Goal: Task Accomplishment & Management: Manage account settings

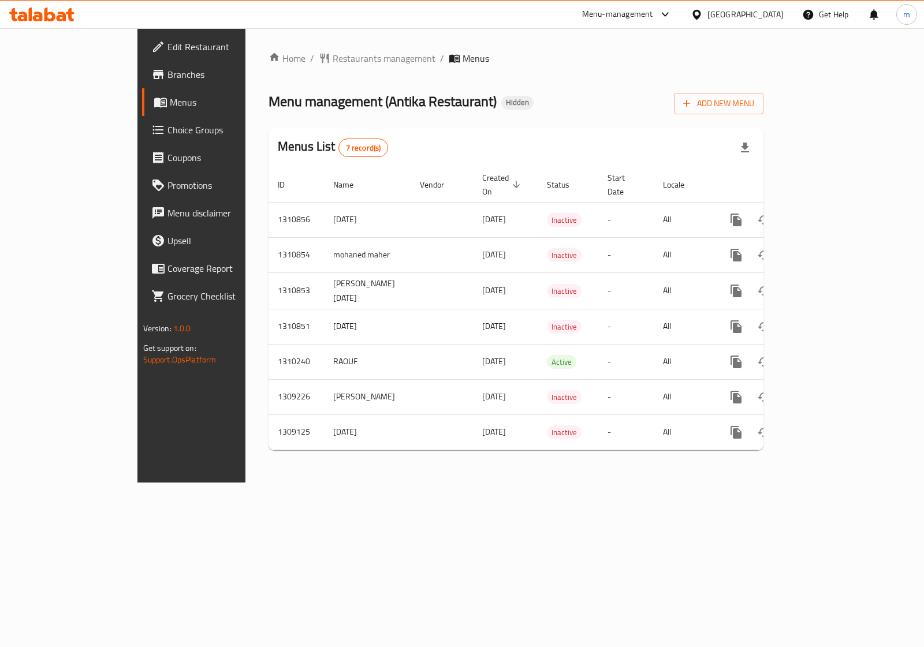
click at [701, 13] on icon at bounding box center [696, 14] width 8 height 10
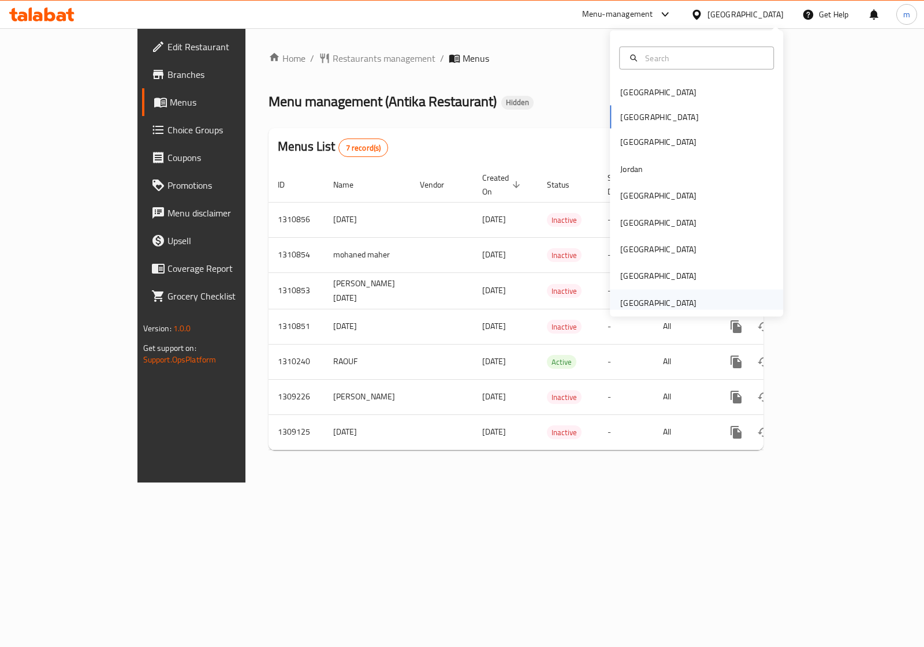
click at [676, 300] on div "[GEOGRAPHIC_DATA]" at bounding box center [658, 302] width 76 height 13
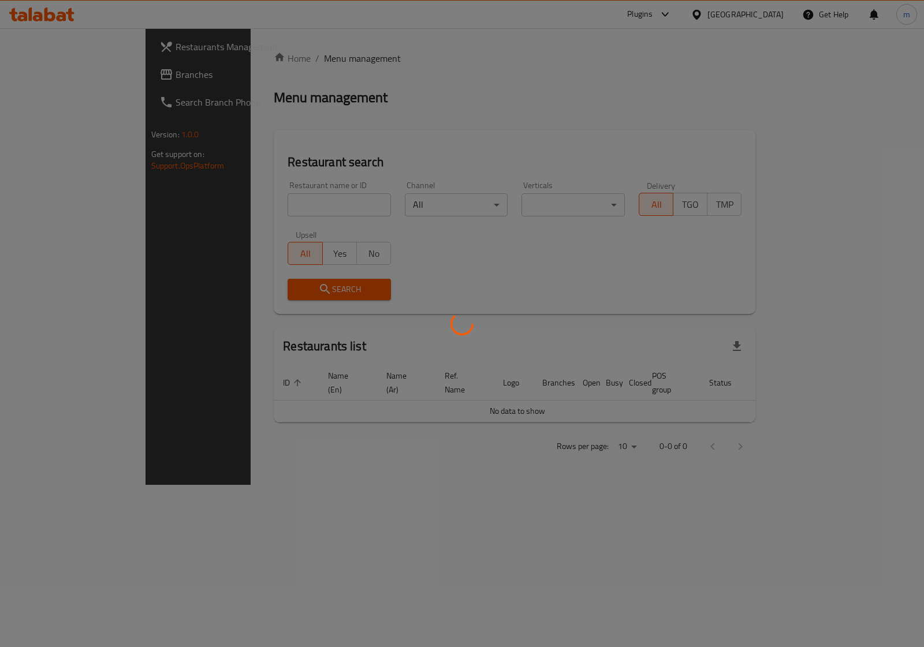
click at [42, 77] on div at bounding box center [462, 323] width 924 height 647
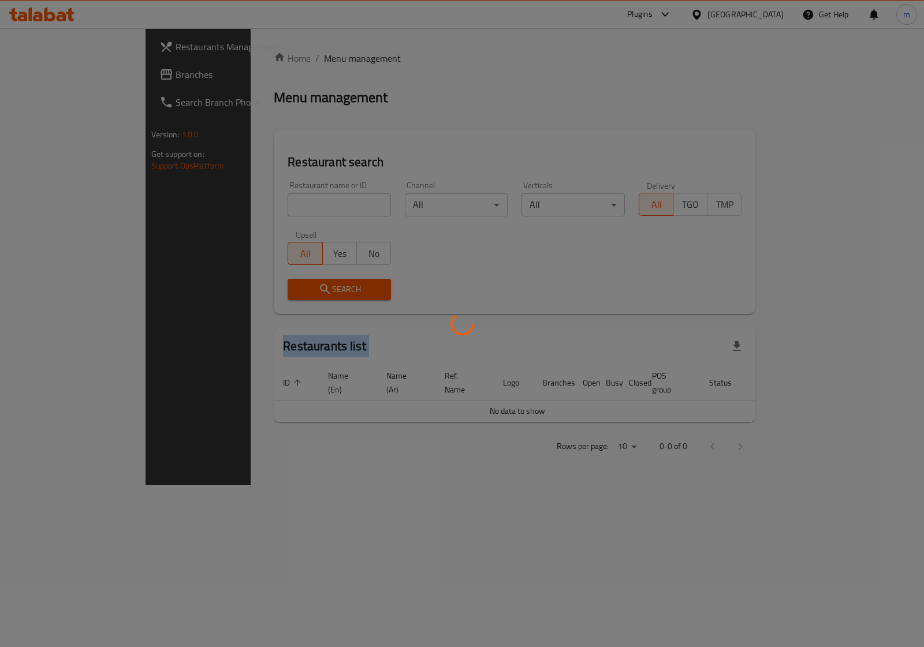
click at [42, 77] on div at bounding box center [462, 323] width 924 height 647
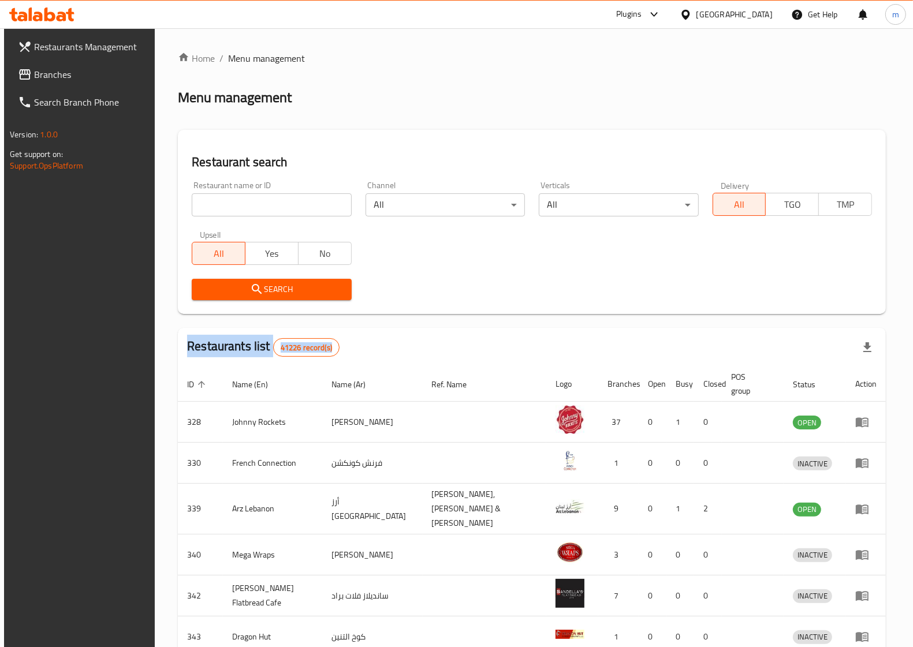
click at [42, 77] on span "Branches" at bounding box center [90, 75] width 113 height 14
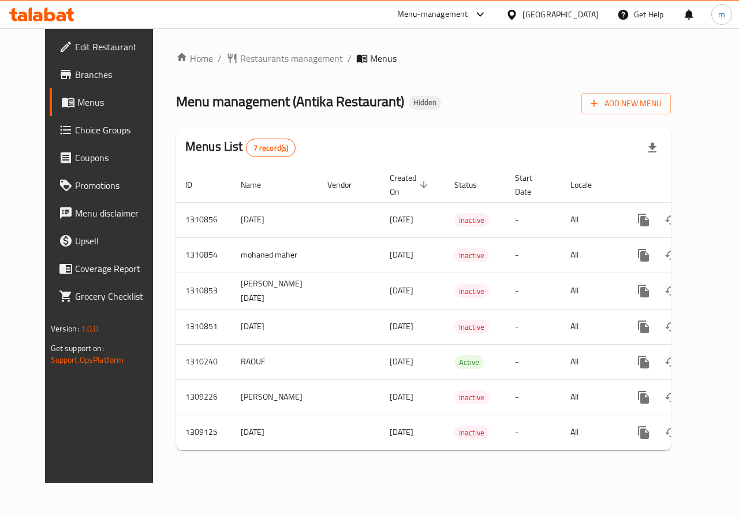
click at [587, 17] on div "Egypt" at bounding box center [561, 14] width 76 height 13
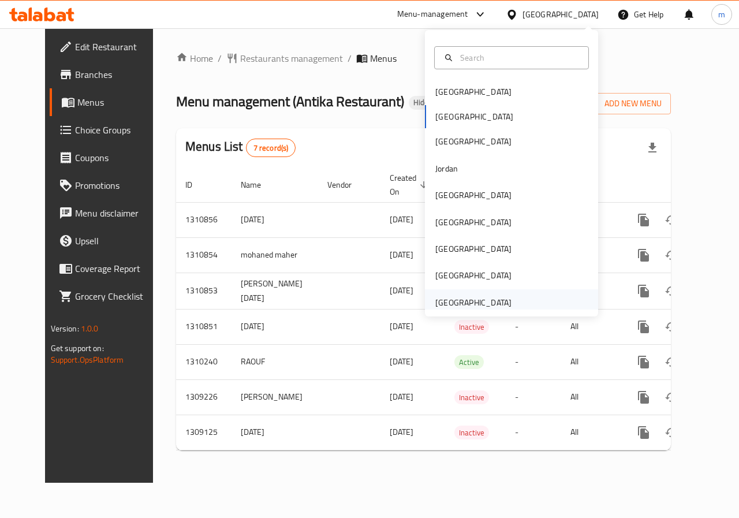
click at [467, 297] on div "[GEOGRAPHIC_DATA]" at bounding box center [473, 302] width 76 height 13
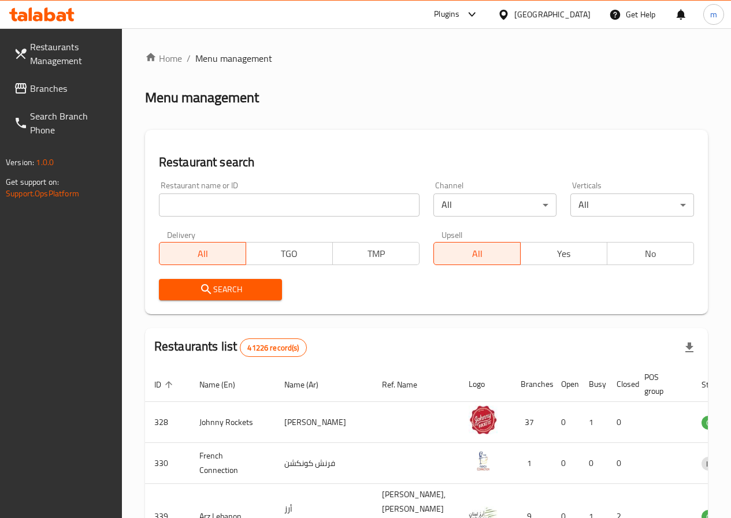
click at [49, 92] on span "Branches" at bounding box center [71, 88] width 83 height 14
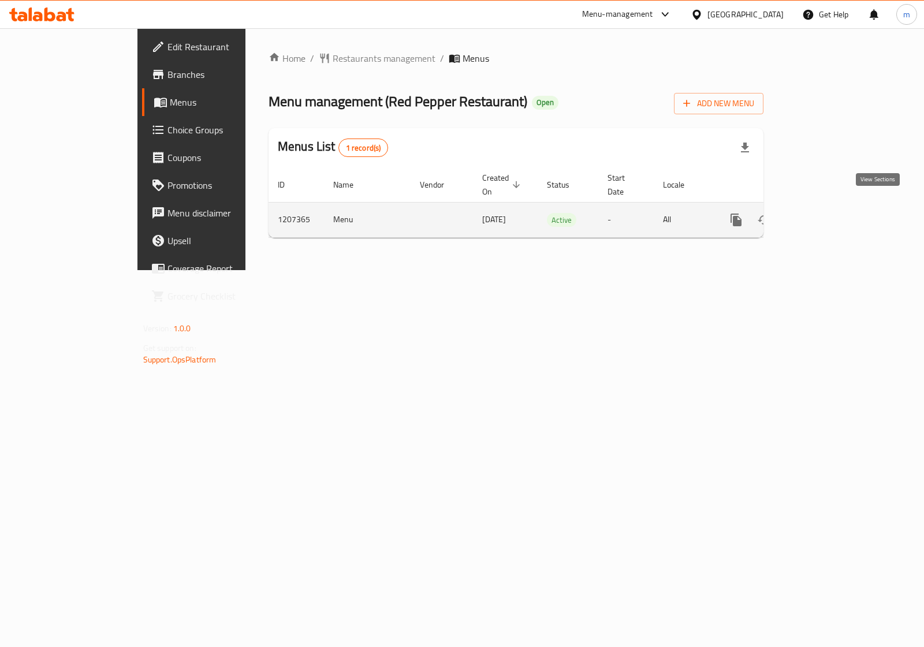
click at [826, 213] on icon "enhanced table" at bounding box center [820, 220] width 14 height 14
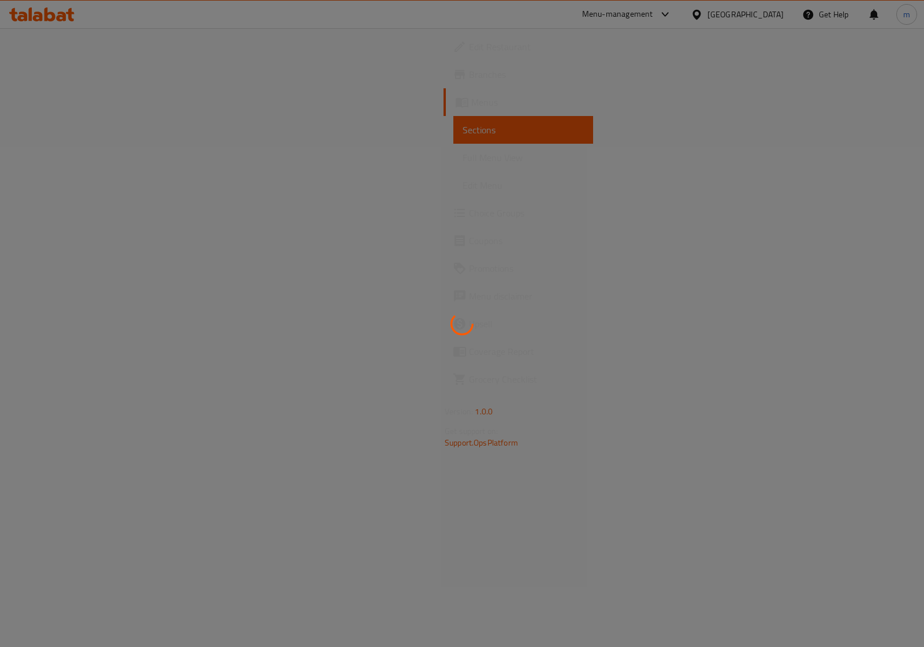
click at [32, 73] on div at bounding box center [462, 323] width 924 height 647
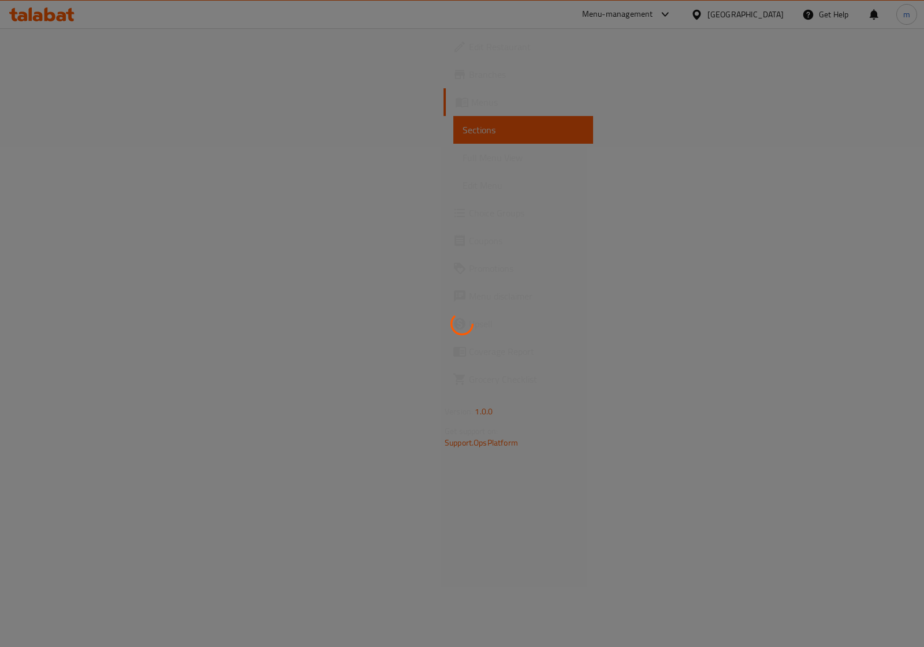
click at [32, 73] on div at bounding box center [462, 323] width 924 height 647
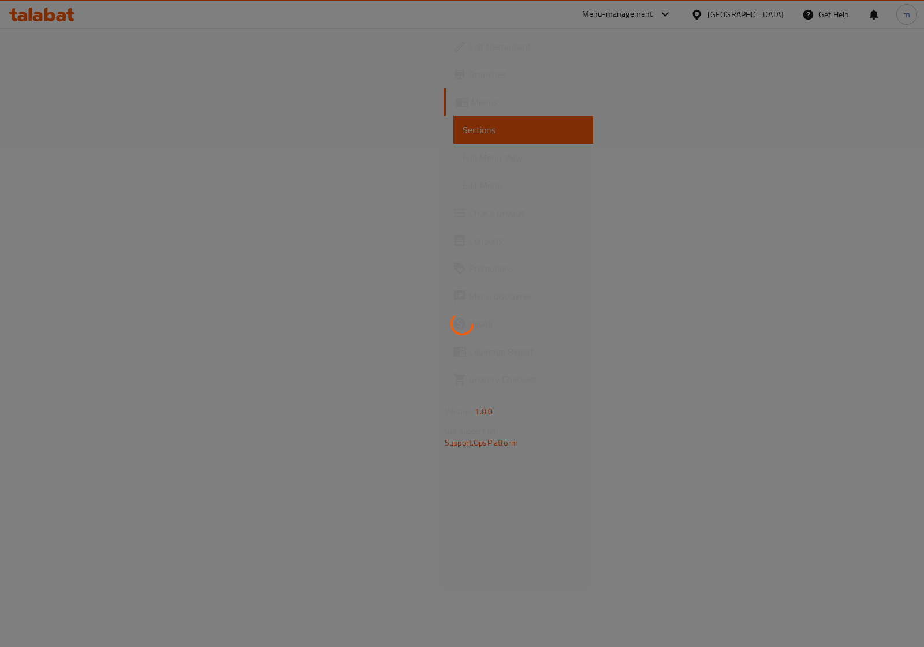
click at [32, 73] on div at bounding box center [462, 323] width 924 height 647
click at [32, 75] on div at bounding box center [462, 323] width 924 height 647
click at [32, 76] on div at bounding box center [462, 323] width 924 height 647
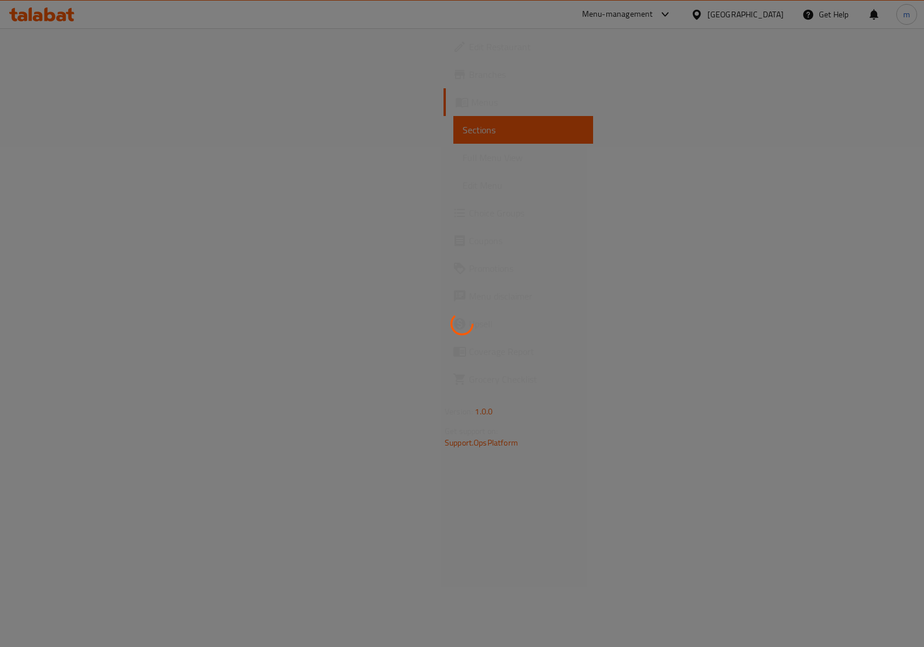
click at [32, 76] on div at bounding box center [462, 323] width 924 height 647
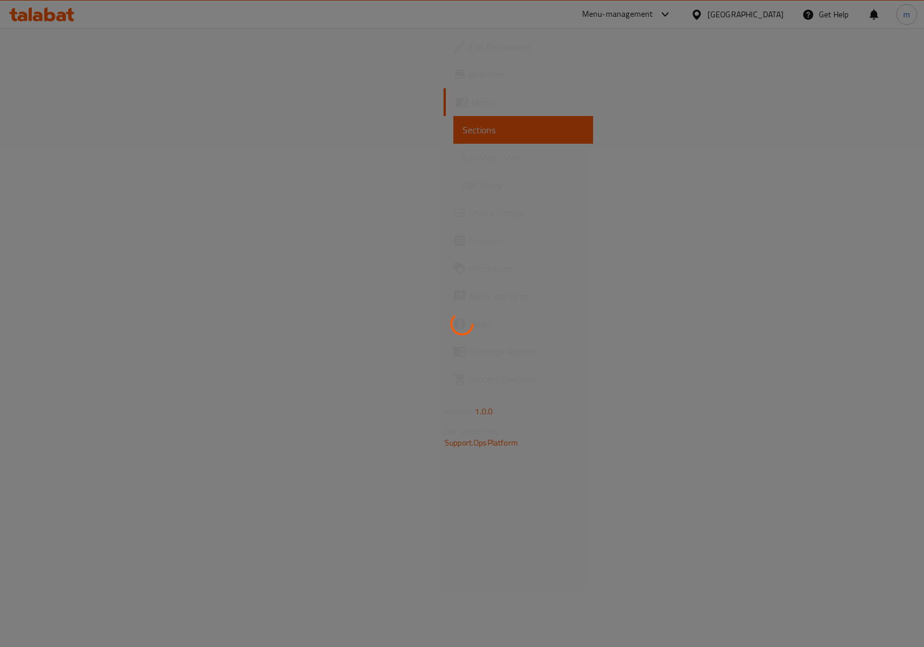
click at [32, 76] on div at bounding box center [462, 323] width 924 height 647
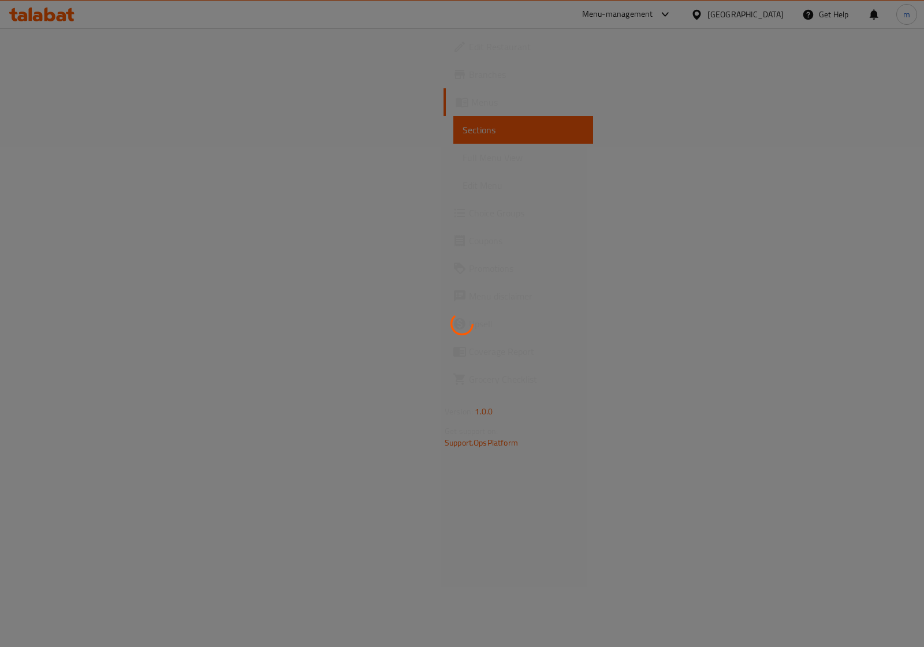
click at [32, 76] on div at bounding box center [462, 323] width 924 height 647
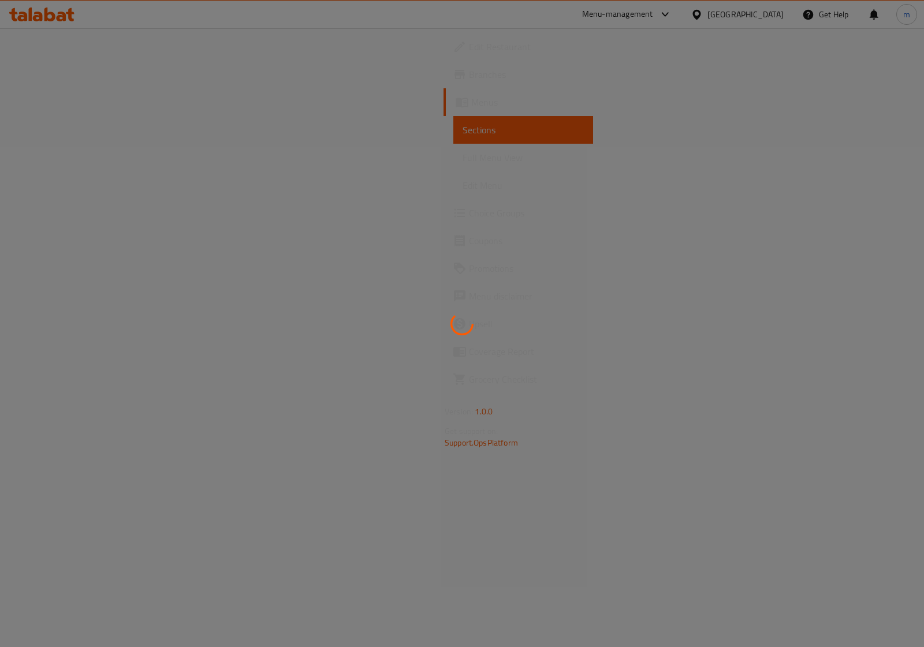
click at [32, 76] on div at bounding box center [462, 323] width 924 height 647
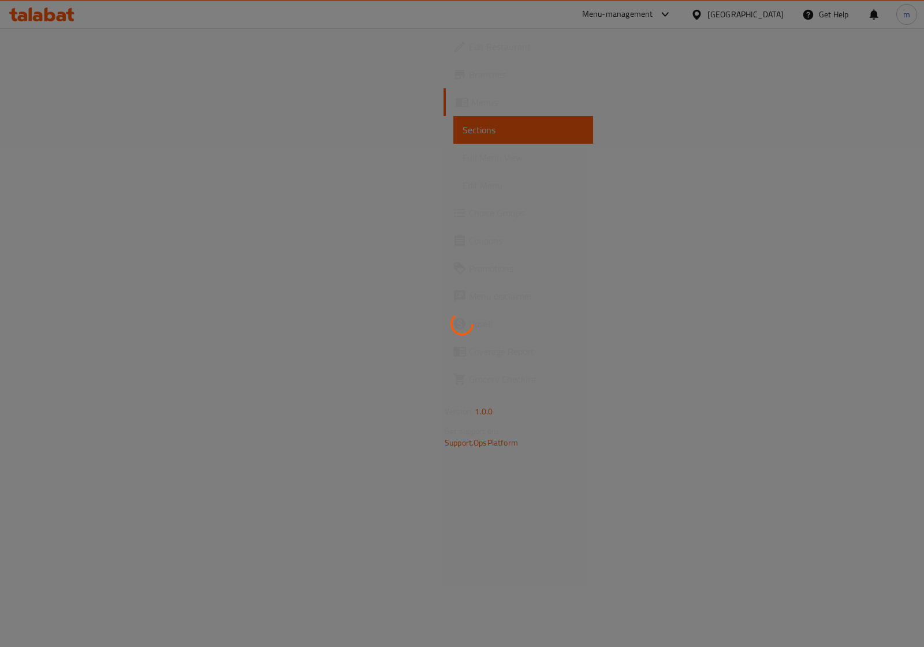
click at [32, 76] on div at bounding box center [462, 323] width 924 height 647
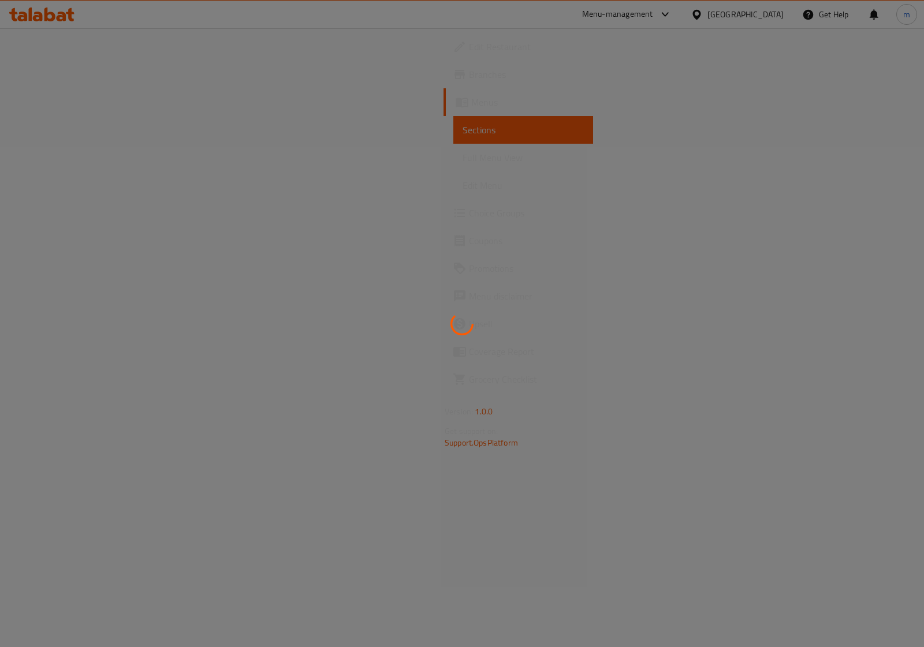
click at [32, 76] on div at bounding box center [462, 323] width 924 height 647
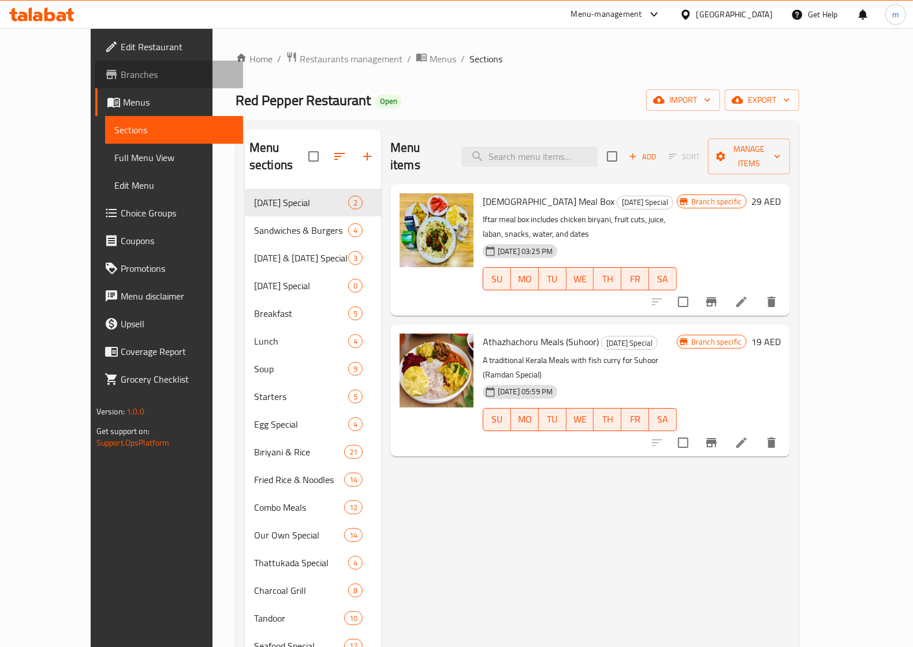
click at [121, 76] on span "Branches" at bounding box center [177, 75] width 113 height 14
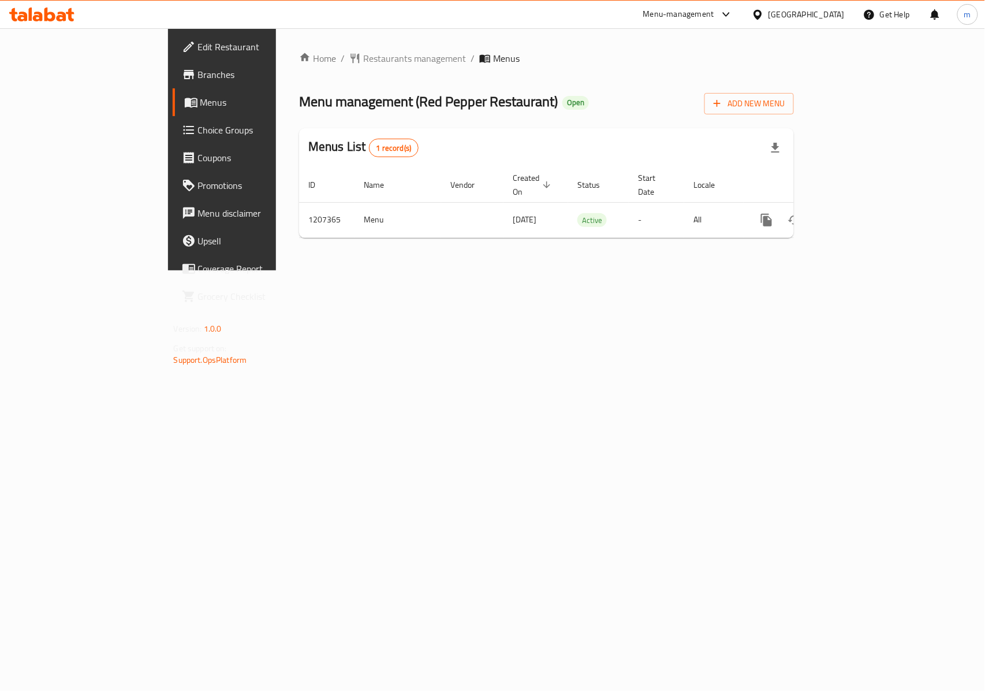
click at [532, 270] on div "Home / Restaurants management / Menus Menu management ( Red Pepper Restaurant )…" at bounding box center [546, 149] width 541 height 242
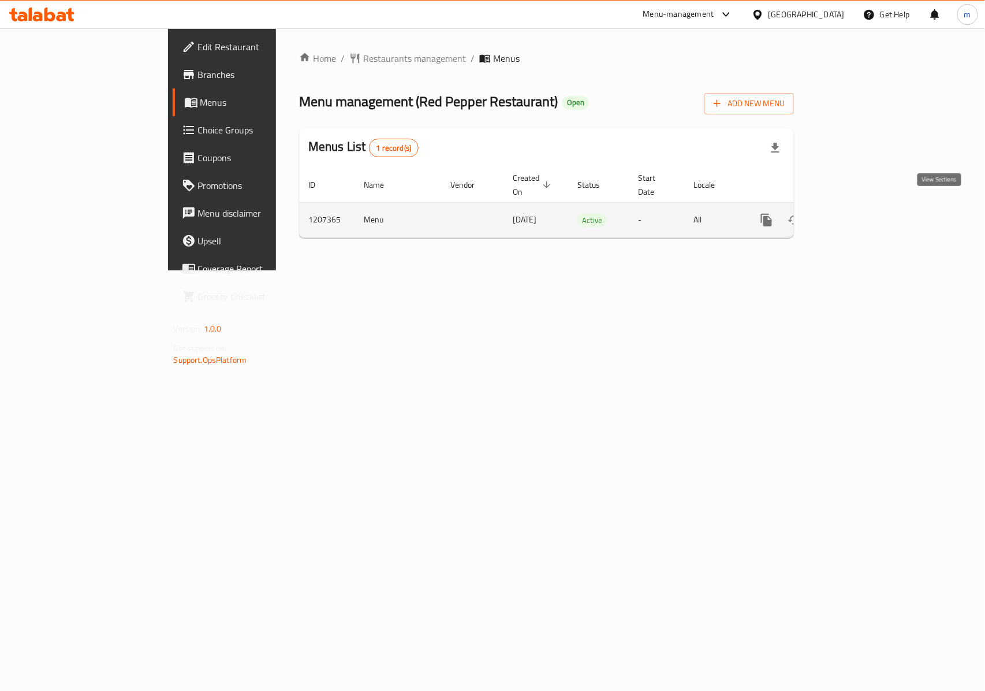
click at [864, 206] on link "enhanced table" at bounding box center [850, 220] width 28 height 28
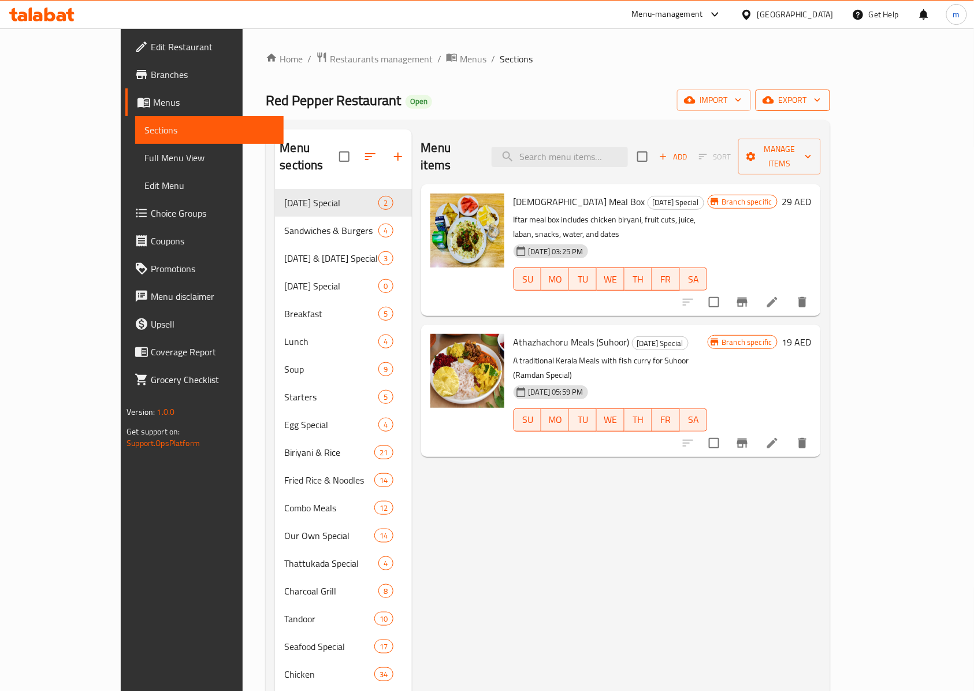
click at [774, 100] on icon "button" at bounding box center [768, 100] width 12 height 8
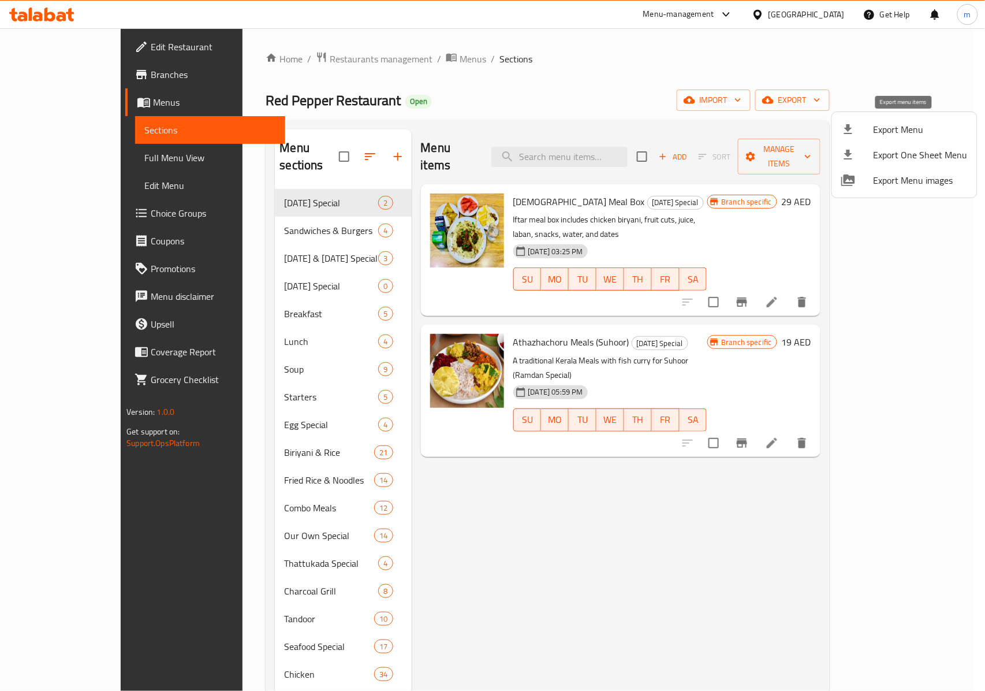
click at [840, 118] on li "Export Menu" at bounding box center [904, 129] width 145 height 25
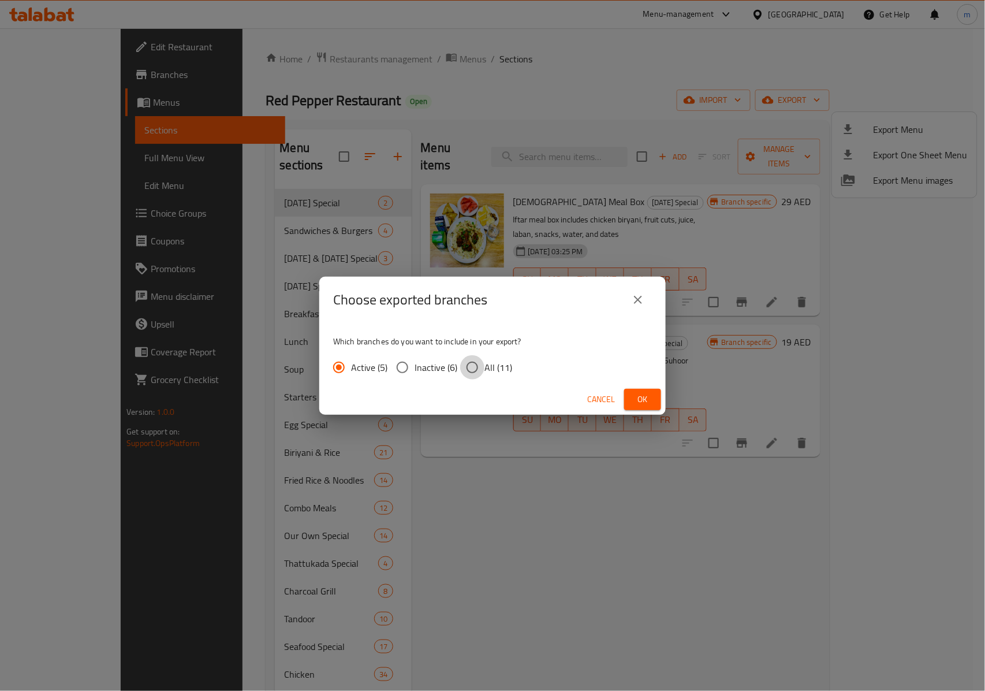
click at [479, 366] on input "All (11)" at bounding box center [472, 367] width 24 height 24
radio input "true"
click at [646, 404] on span "Ok" at bounding box center [643, 399] width 18 height 14
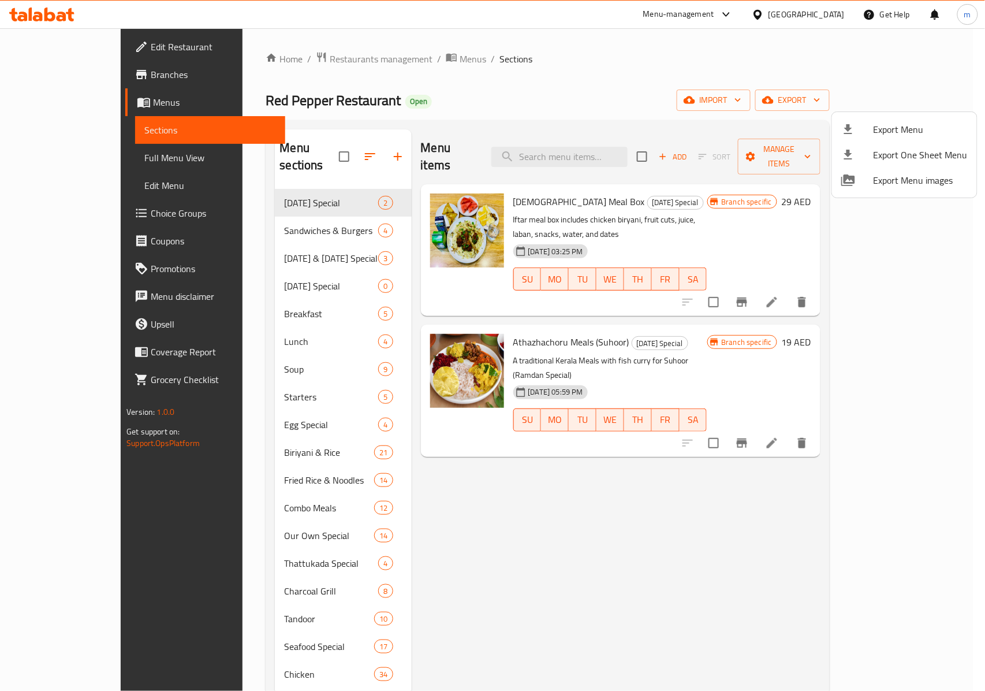
click at [835, 90] on div at bounding box center [492, 345] width 985 height 691
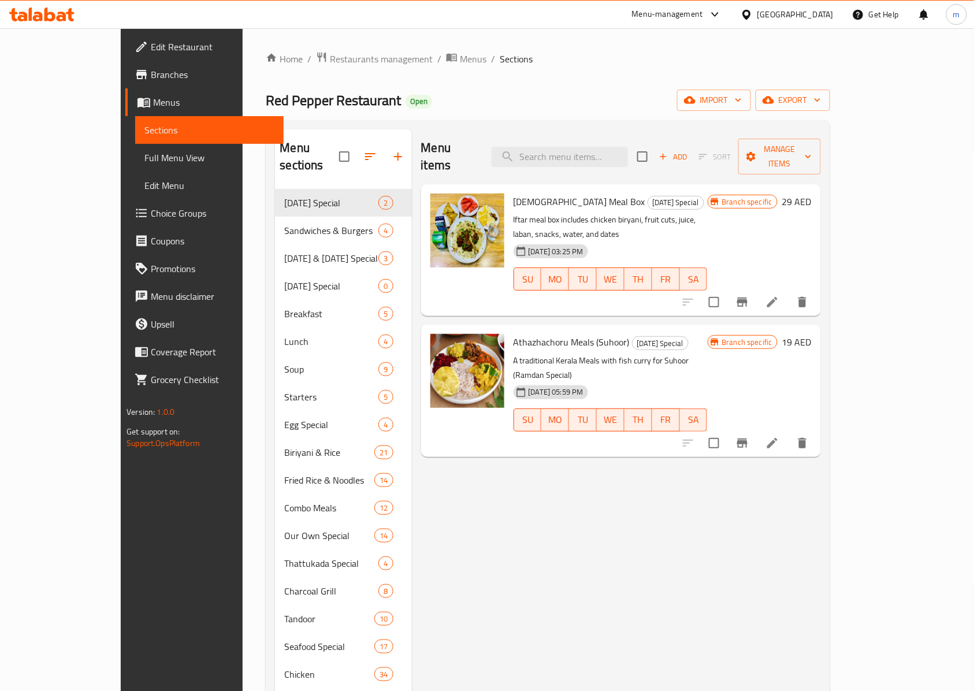
click at [830, 97] on div "import export" at bounding box center [753, 100] width 153 height 21
click at [774, 98] on icon "button" at bounding box center [768, 100] width 12 height 8
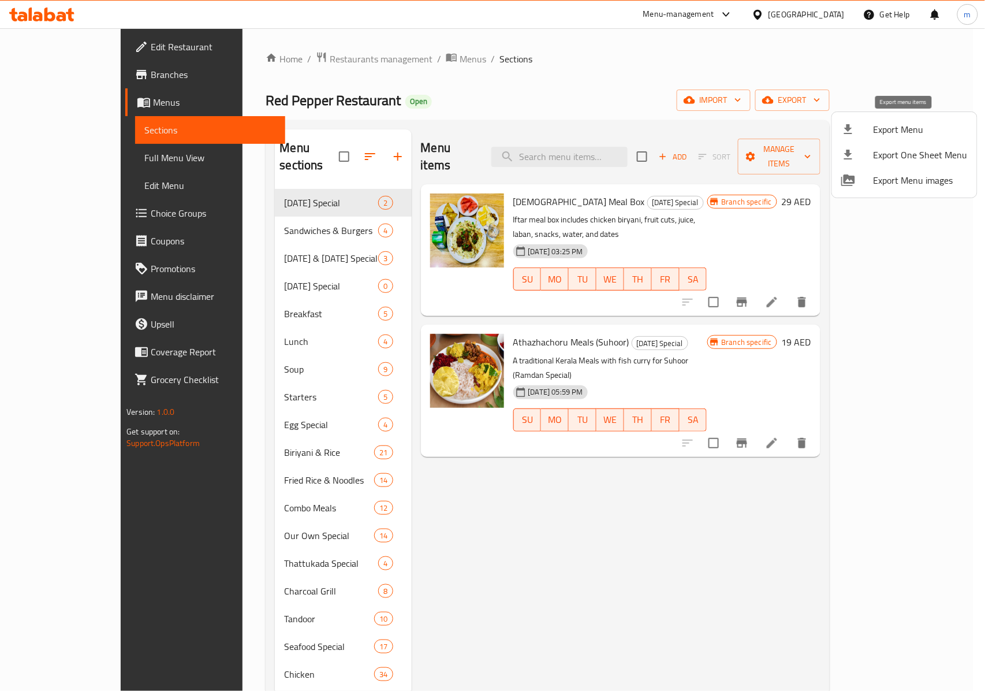
click at [888, 131] on span "Export Menu" at bounding box center [921, 129] width 94 height 14
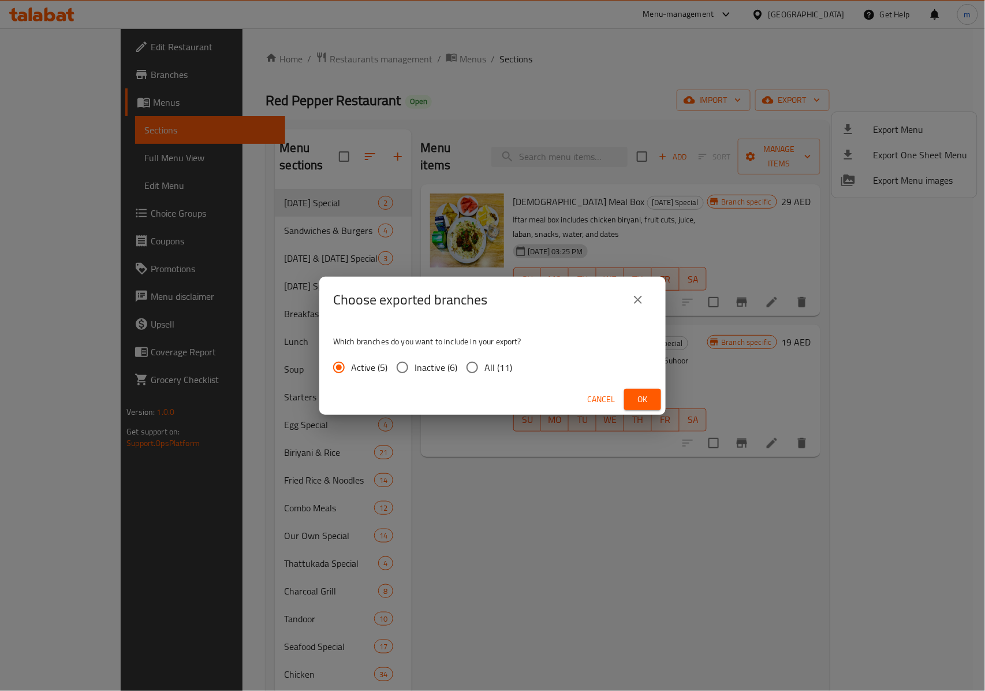
click at [643, 298] on icon "close" at bounding box center [638, 300] width 14 height 14
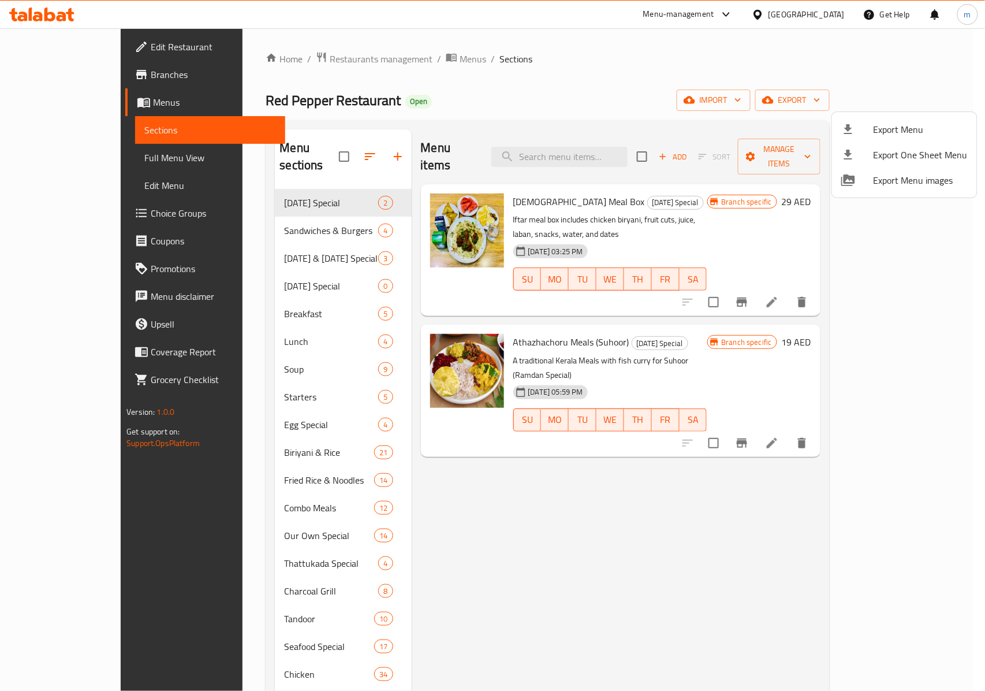
click at [192, 98] on div at bounding box center [492, 345] width 985 height 691
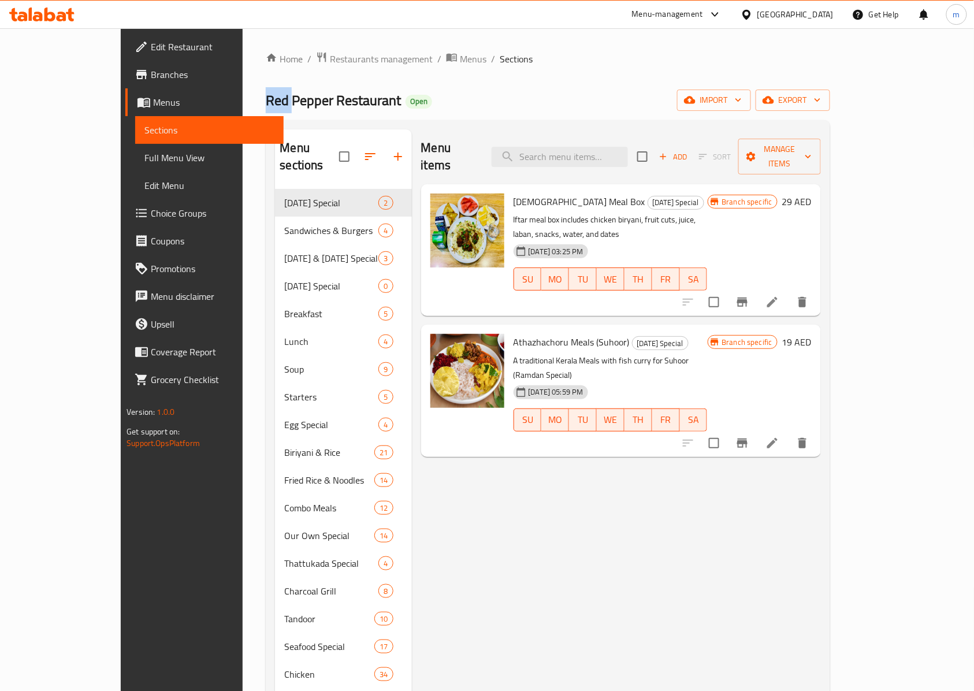
click at [266, 98] on span "Red Pepper Restaurant" at bounding box center [333, 100] width 135 height 26
